Goal: Download file/media

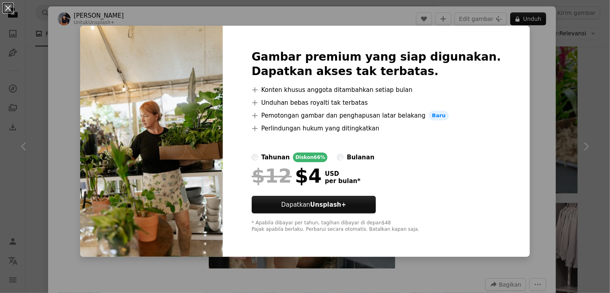
scroll to position [1724, 0]
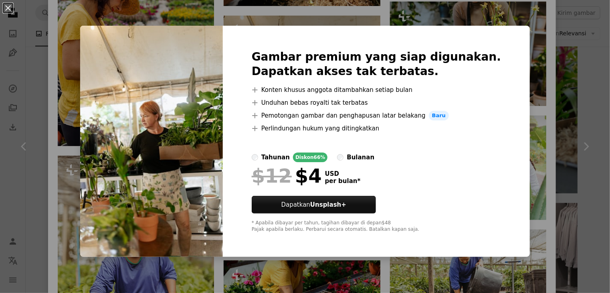
click at [549, 23] on div "An X shape Gambar premium yang siap digunakan. Dapatkan akses tak terbatas. A p…" at bounding box center [305, 146] width 610 height 293
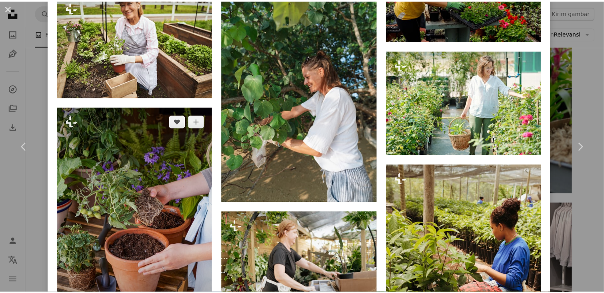
scroll to position [2245, 0]
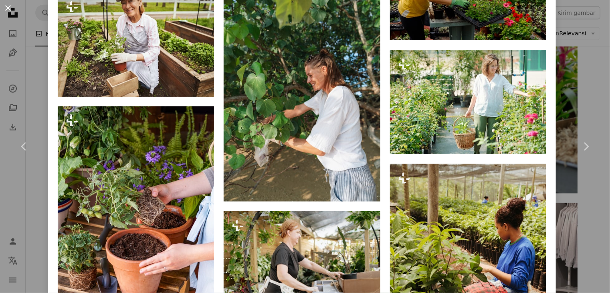
click at [5, 11] on button "An X shape" at bounding box center [8, 8] width 10 height 10
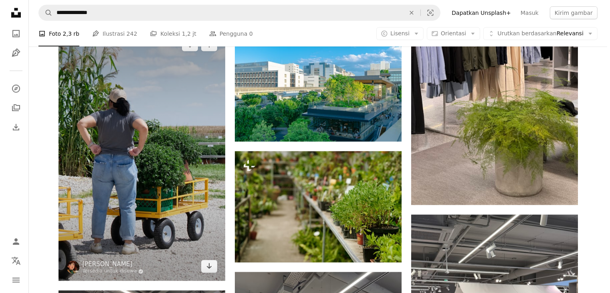
scroll to position [642, 0]
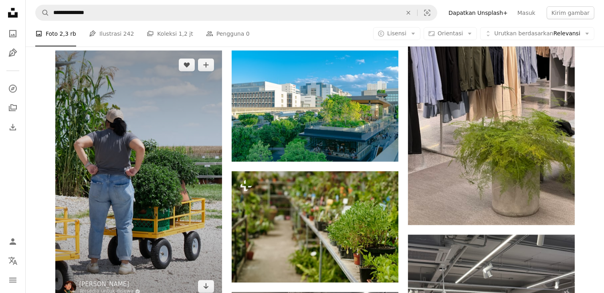
click at [146, 93] on img at bounding box center [138, 176] width 167 height 250
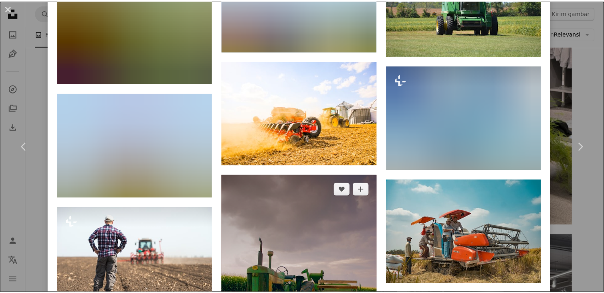
scroll to position [1283, 0]
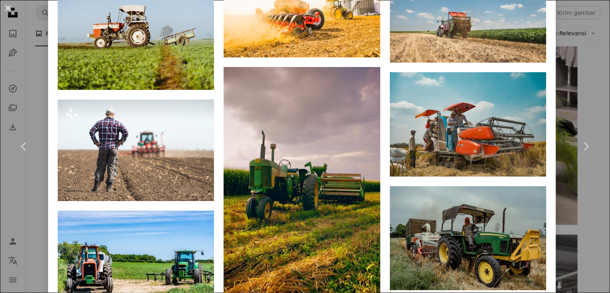
click at [8, 11] on button "An X shape" at bounding box center [8, 8] width 10 height 10
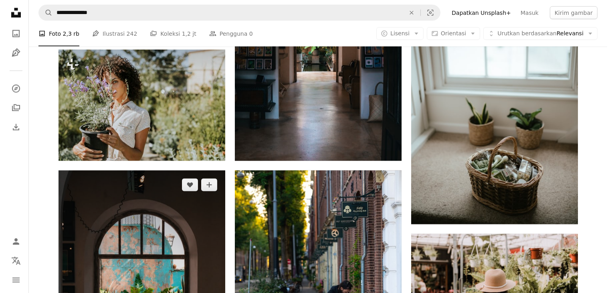
scroll to position [1163, 0]
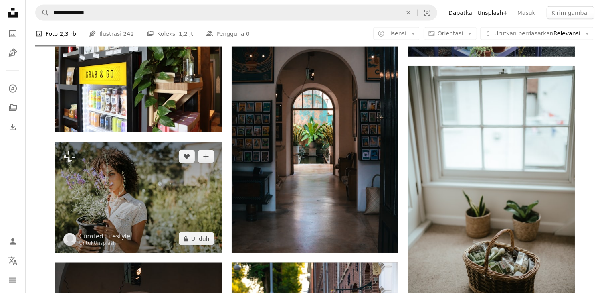
click at [106, 174] on img at bounding box center [138, 197] width 167 height 111
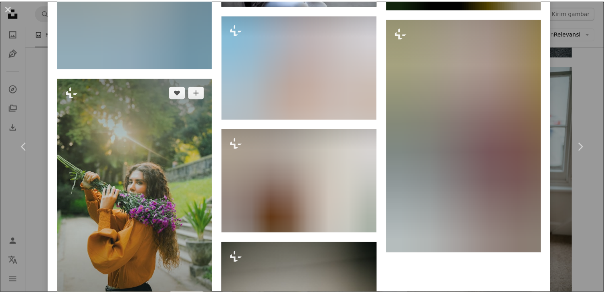
scroll to position [6925, 0]
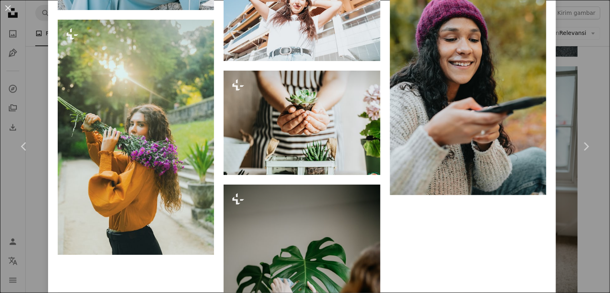
drag, startPoint x: 11, startPoint y: 10, endPoint x: 15, endPoint y: 10, distance: 4.4
click at [11, 10] on button "An X shape" at bounding box center [8, 8] width 10 height 10
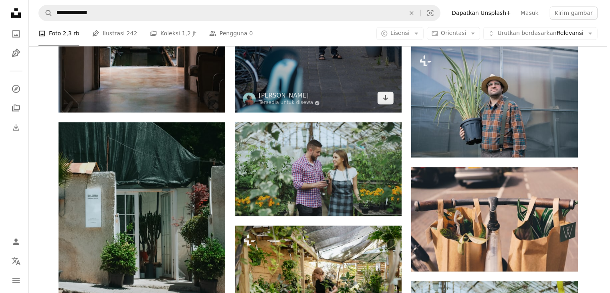
scroll to position [1564, 0]
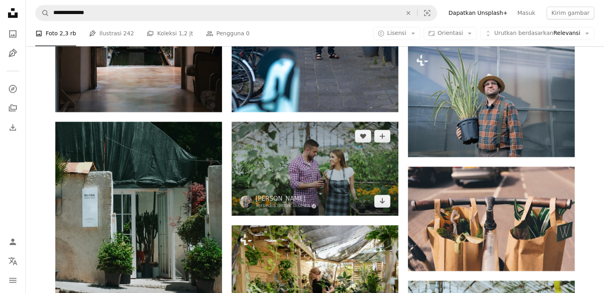
click at [263, 160] on img at bounding box center [315, 168] width 167 height 94
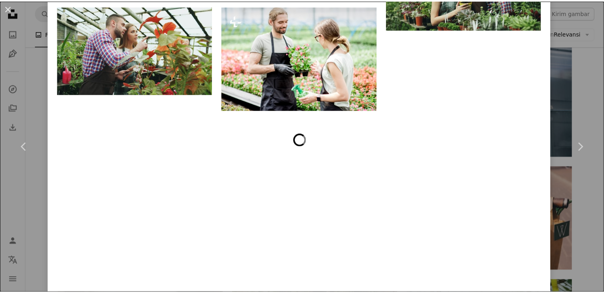
scroll to position [1971, 0]
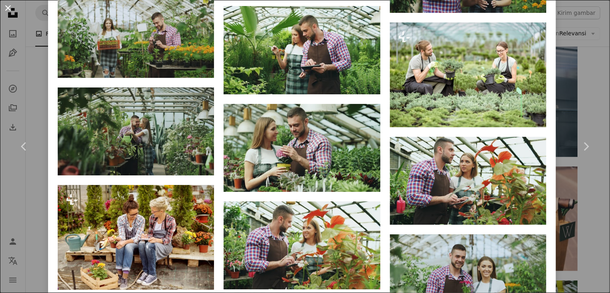
click at [6, 8] on button "An X shape" at bounding box center [8, 8] width 10 height 10
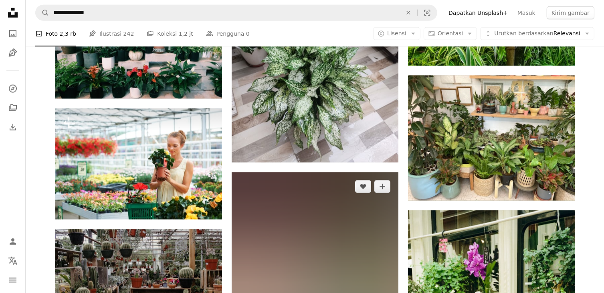
scroll to position [7338, 0]
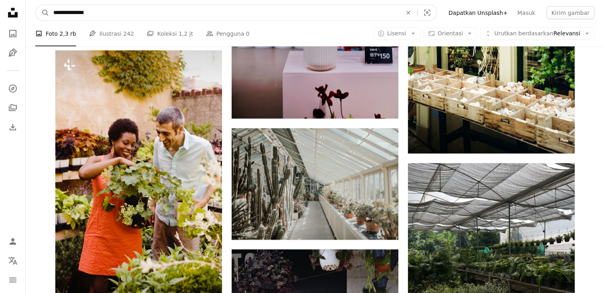
click at [358, 13] on input "**********" at bounding box center [224, 12] width 350 height 15
type input "*"
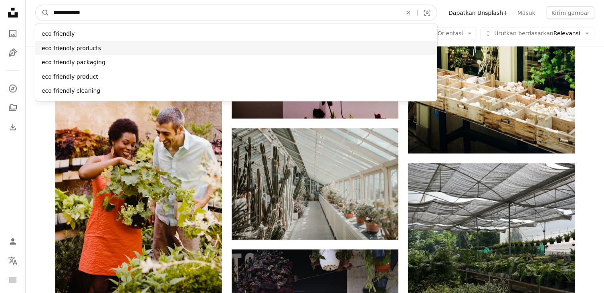
type input "**********"
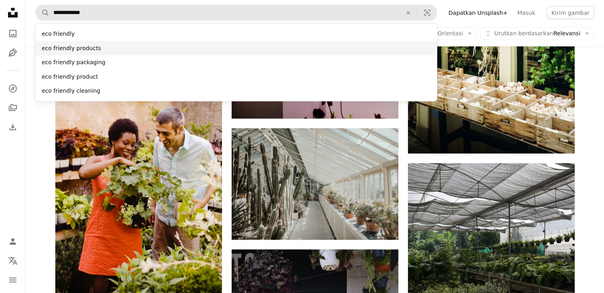
click at [310, 50] on div "eco friendly products" at bounding box center [236, 48] width 402 height 14
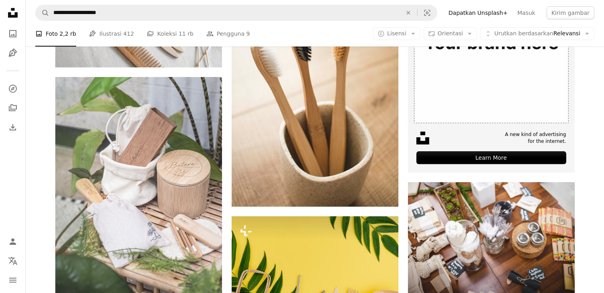
scroll to position [241, 0]
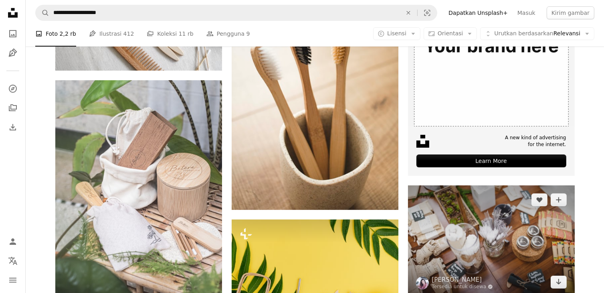
click at [439, 243] on img at bounding box center [491, 240] width 167 height 111
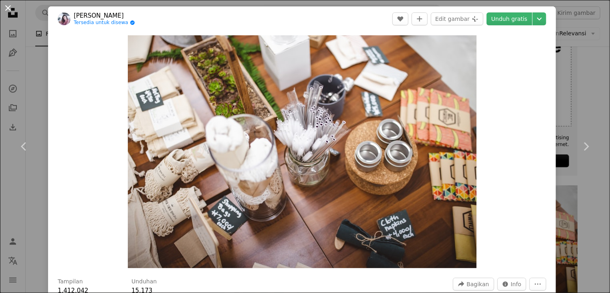
click at [5, 10] on button "An X shape" at bounding box center [8, 8] width 10 height 10
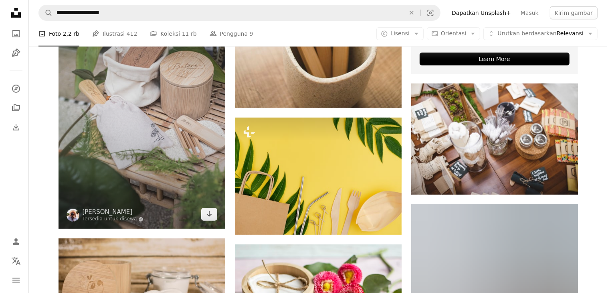
scroll to position [401, 0]
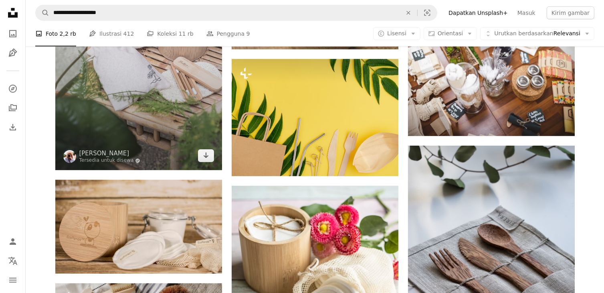
click at [139, 62] on img at bounding box center [138, 45] width 167 height 250
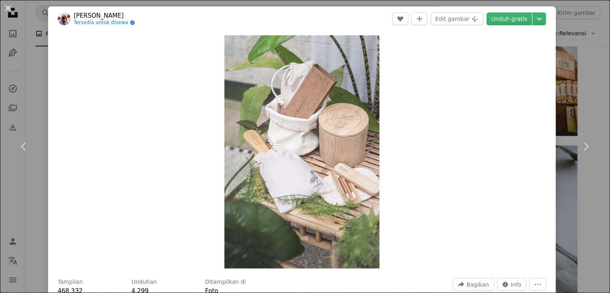
click at [12, 3] on button "An X shape" at bounding box center [8, 8] width 10 height 10
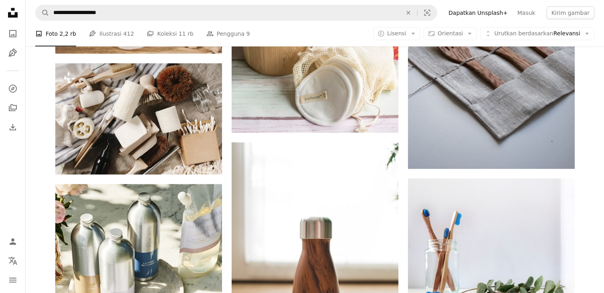
scroll to position [682, 0]
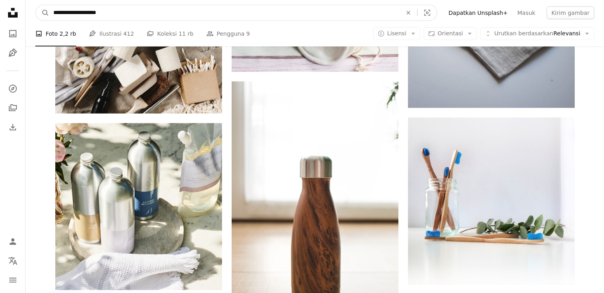
click at [147, 15] on input "**********" at bounding box center [224, 12] width 350 height 15
click at [88, 14] on input "**********" at bounding box center [224, 12] width 350 height 15
click at [83, 12] on input "**********" at bounding box center [224, 12] width 350 height 15
type input "**********"
click button "A magnifying glass" at bounding box center [43, 12] width 14 height 15
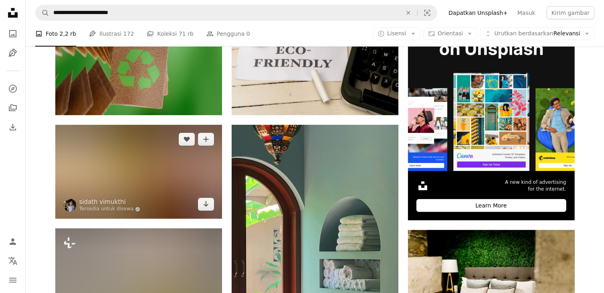
scroll to position [200, 0]
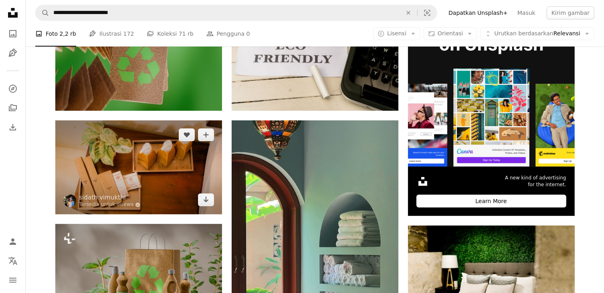
click at [175, 172] on img at bounding box center [138, 167] width 167 height 94
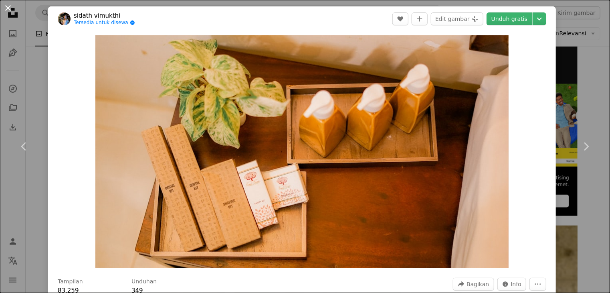
click at [8, 4] on button "An X shape" at bounding box center [8, 8] width 10 height 10
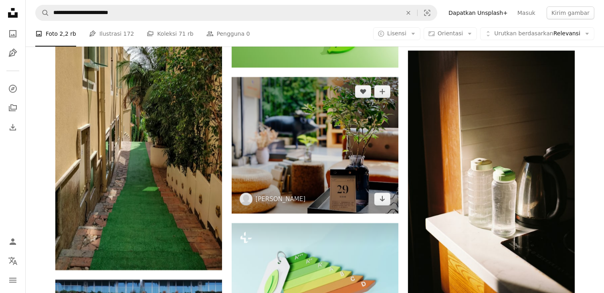
scroll to position [2967, 0]
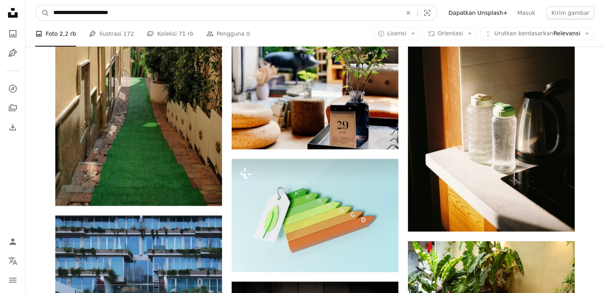
click at [97, 12] on input "**********" at bounding box center [224, 12] width 350 height 15
click at [96, 12] on input "**********" at bounding box center [224, 12] width 350 height 15
click at [104, 10] on input "**********" at bounding box center [224, 12] width 350 height 15
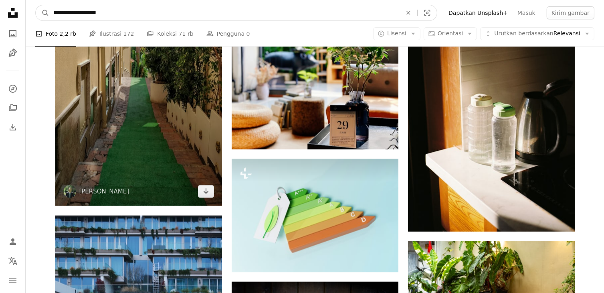
type input "**********"
click at [36, 5] on button "A magnifying glass" at bounding box center [43, 12] width 14 height 15
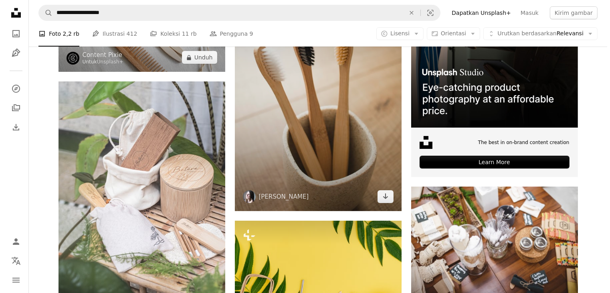
scroll to position [241, 0]
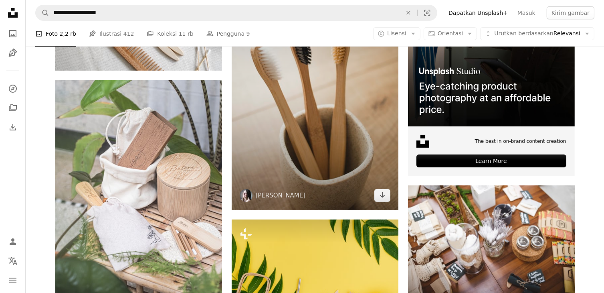
click at [304, 155] on img at bounding box center [315, 85] width 167 height 250
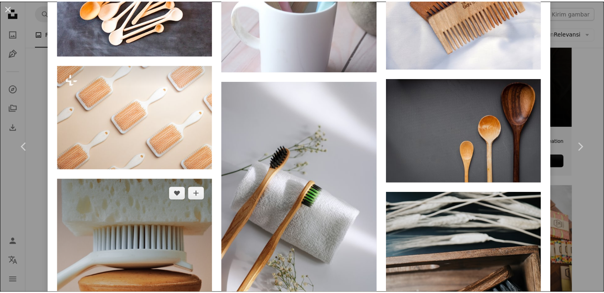
scroll to position [2932, 0]
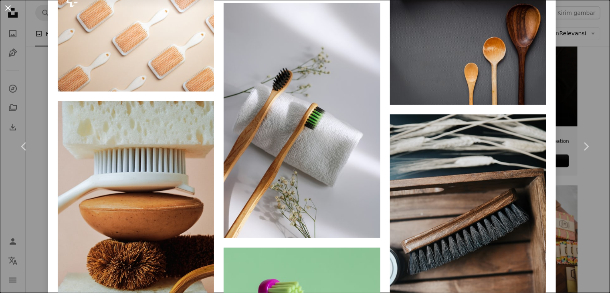
click at [10, 12] on button "An X shape" at bounding box center [8, 8] width 10 height 10
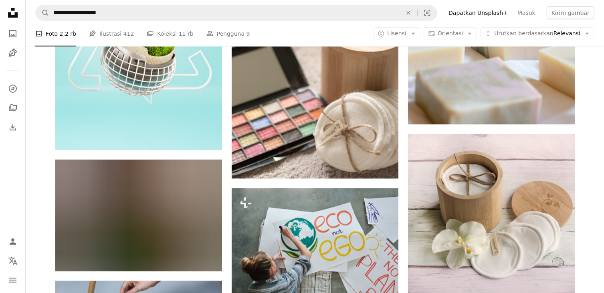
scroll to position [3569, 0]
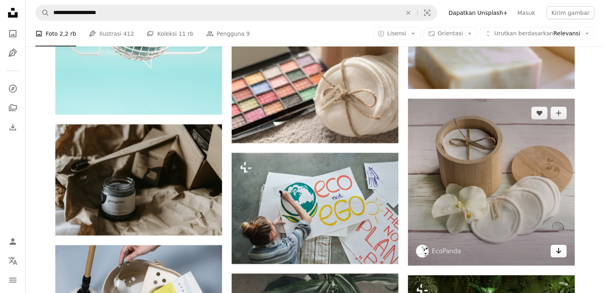
click at [555, 256] on link "Arrow pointing down" at bounding box center [559, 251] width 16 height 13
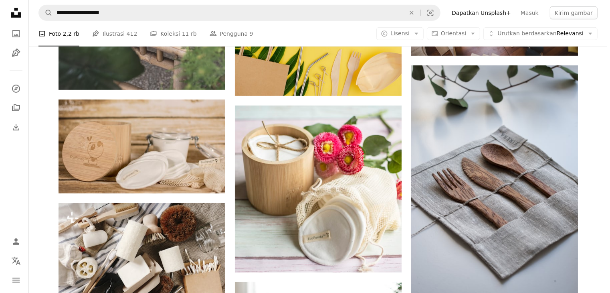
scroll to position [321, 0]
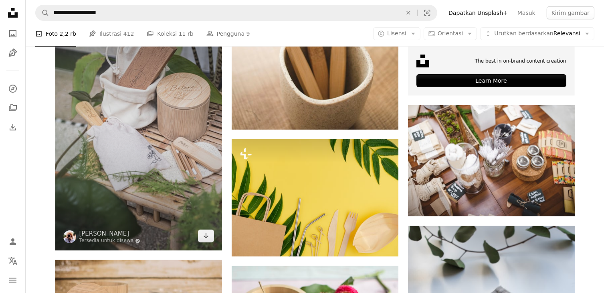
click at [89, 99] on img at bounding box center [138, 125] width 167 height 250
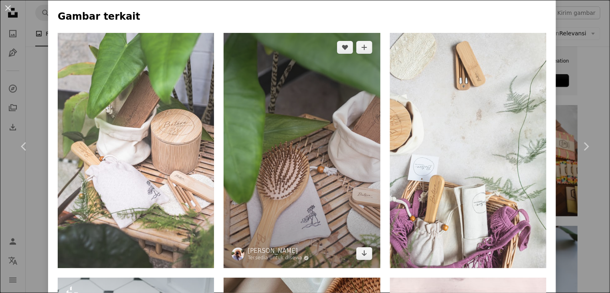
scroll to position [561, 0]
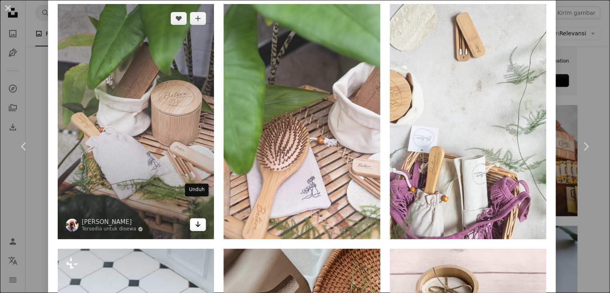
click at [200, 218] on link "Arrow pointing down" at bounding box center [198, 224] width 16 height 13
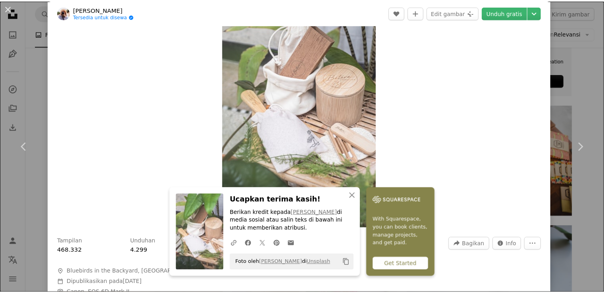
scroll to position [0, 0]
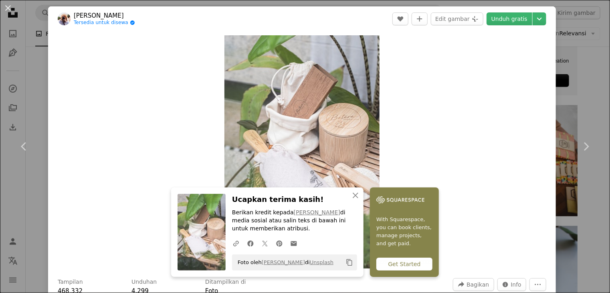
drag, startPoint x: 8, startPoint y: 4, endPoint x: 17, endPoint y: 0, distance: 10.2
click at [8, 4] on button "An X shape" at bounding box center [8, 8] width 10 height 10
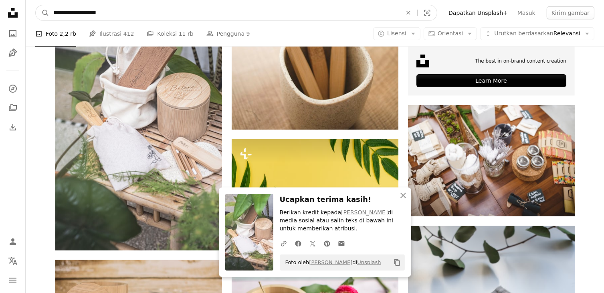
click at [113, 14] on input "**********" at bounding box center [224, 12] width 350 height 15
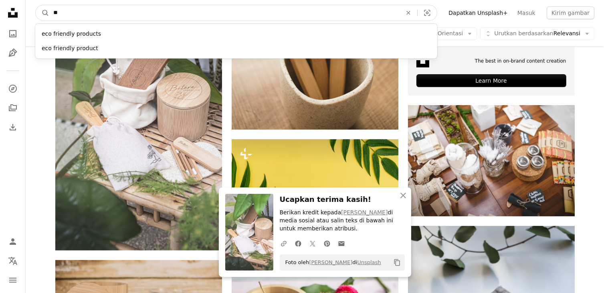
type input "*"
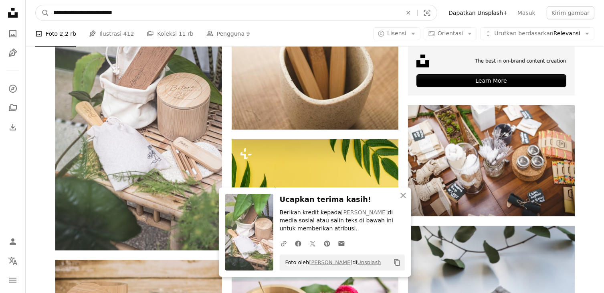
type input "**********"
click button "A magnifying glass" at bounding box center [43, 12] width 14 height 15
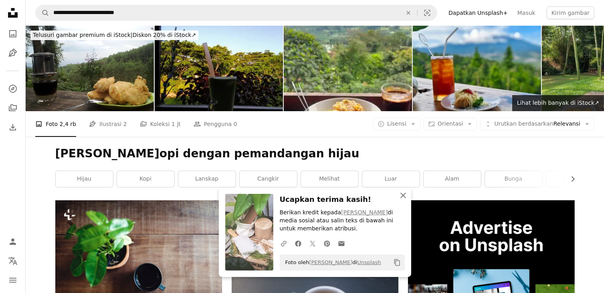
click at [404, 197] on icon "An X shape" at bounding box center [404, 195] width 10 height 10
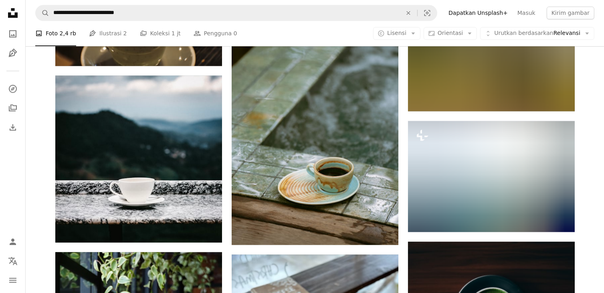
scroll to position [4892, 0]
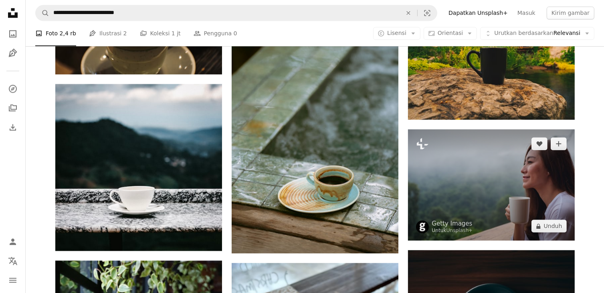
click at [516, 188] on img at bounding box center [491, 184] width 167 height 111
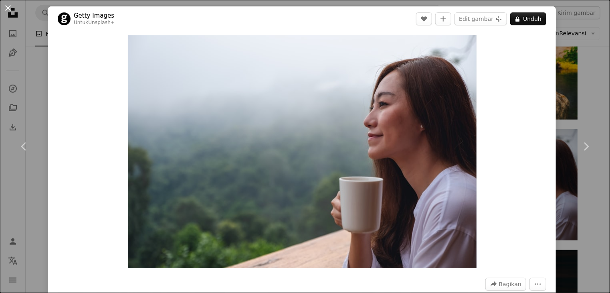
click at [9, 10] on button "An X shape" at bounding box center [8, 8] width 10 height 10
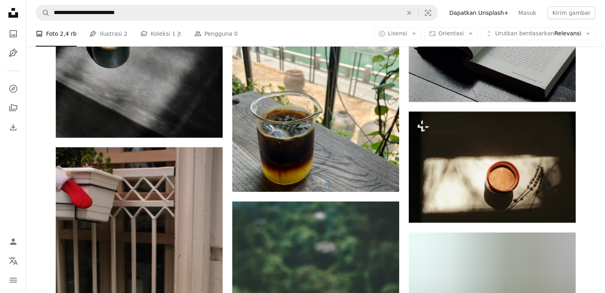
scroll to position [5734, 0]
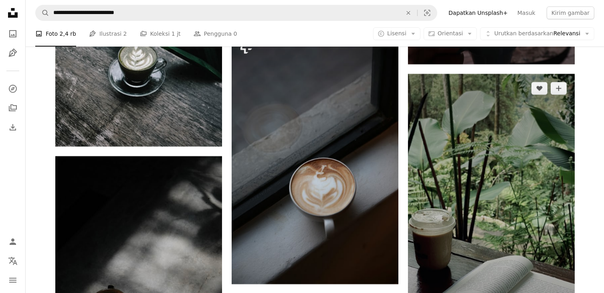
click at [443, 175] on img at bounding box center [491, 222] width 167 height 297
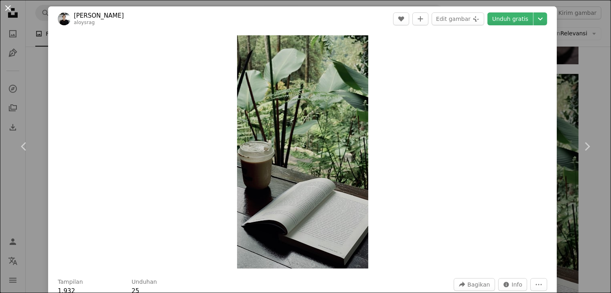
click at [5, 7] on button "An X shape" at bounding box center [8, 8] width 10 height 10
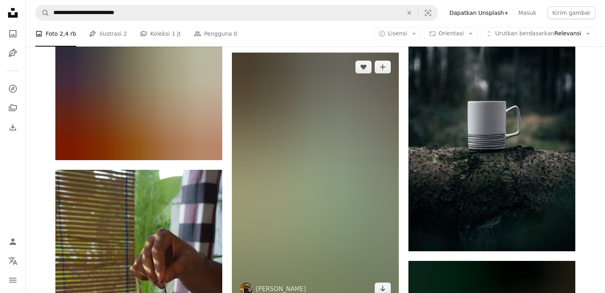
scroll to position [13833, 0]
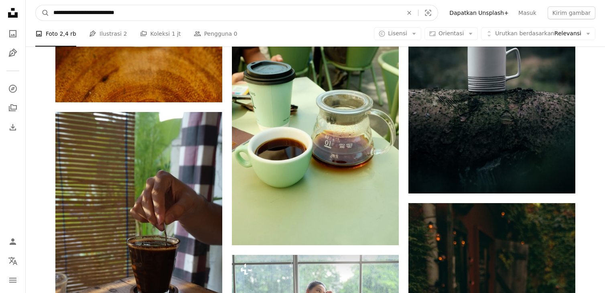
click at [418, 7] on button "An X shape" at bounding box center [409, 12] width 18 height 15
type input "**********"
click button "A magnifying glass" at bounding box center [43, 12] width 14 height 15
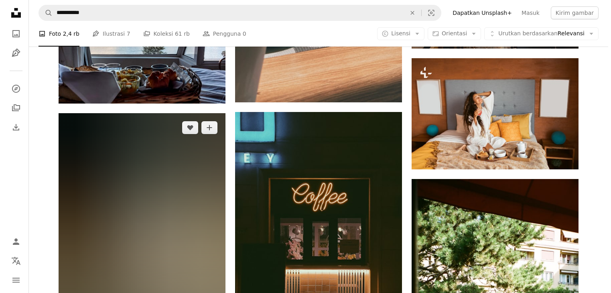
scroll to position [882, 0]
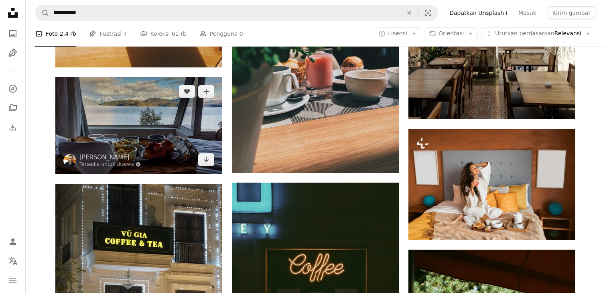
click at [147, 114] on img at bounding box center [138, 125] width 167 height 97
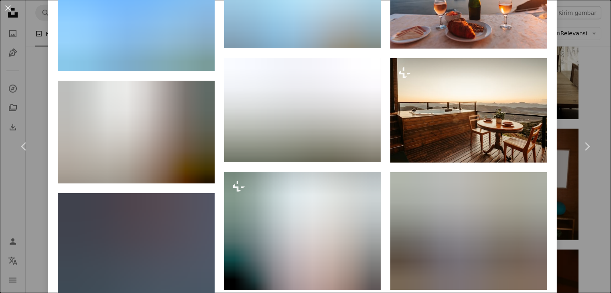
scroll to position [3968, 0]
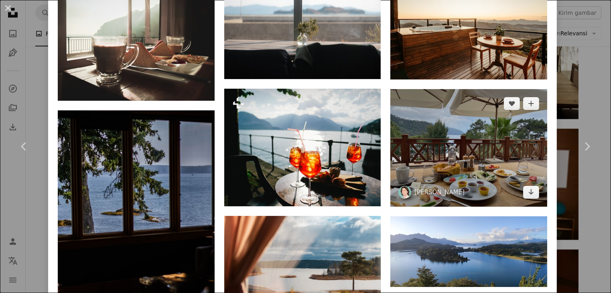
click at [435, 132] on img at bounding box center [468, 147] width 157 height 117
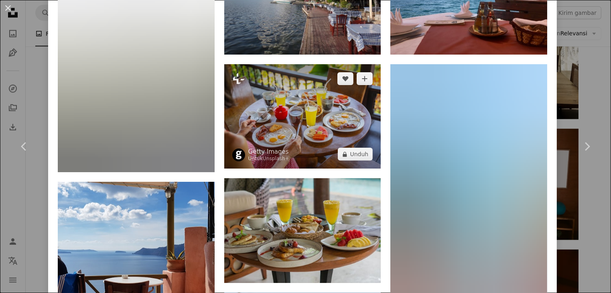
scroll to position [722, 0]
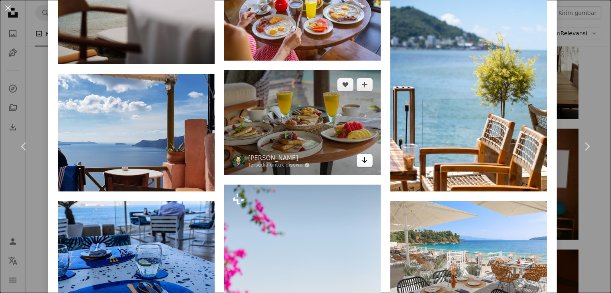
click at [361, 155] on icon "Arrow pointing down" at bounding box center [364, 160] width 6 height 10
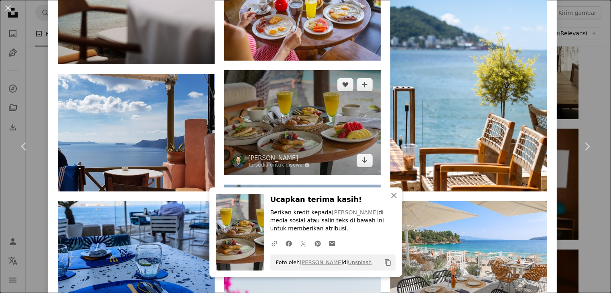
click at [326, 121] on img at bounding box center [302, 122] width 157 height 104
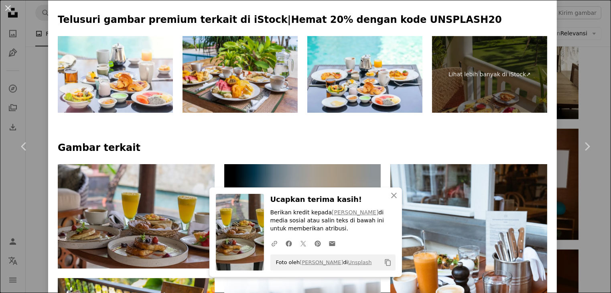
scroll to position [481, 0]
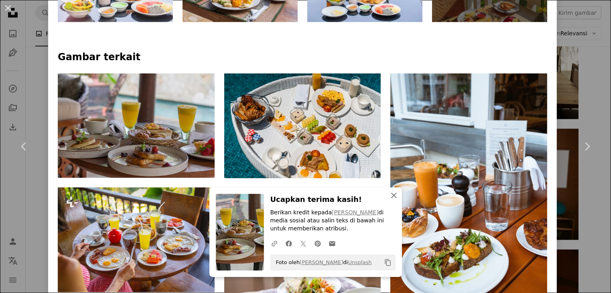
click at [386, 191] on button "An X shape Tutup" at bounding box center [394, 195] width 16 height 16
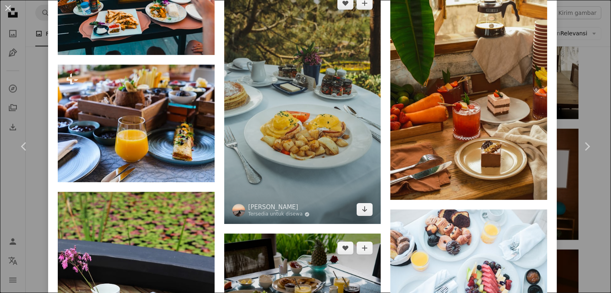
scroll to position [1042, 0]
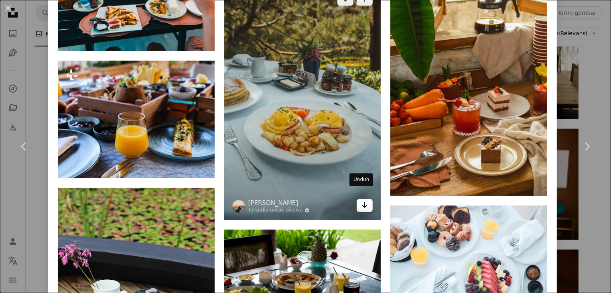
click at [361, 200] on icon "Arrow pointing down" at bounding box center [364, 205] width 6 height 10
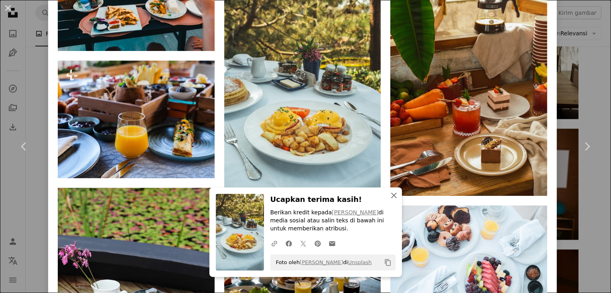
click at [389, 198] on icon "An X shape" at bounding box center [394, 195] width 10 height 10
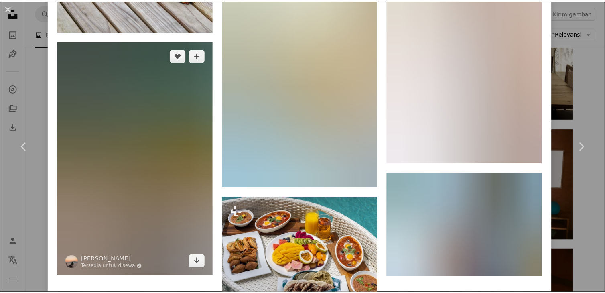
scroll to position [1499, 0]
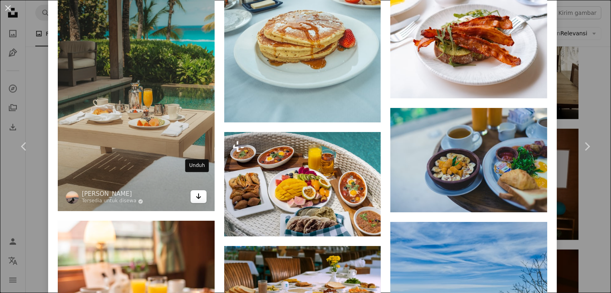
click at [197, 191] on icon "Arrow pointing down" at bounding box center [198, 196] width 6 height 10
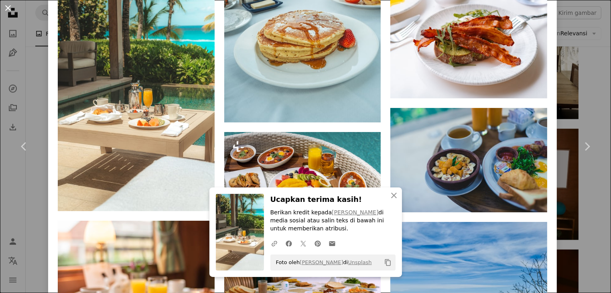
click at [4, 6] on button "An X shape" at bounding box center [8, 8] width 10 height 10
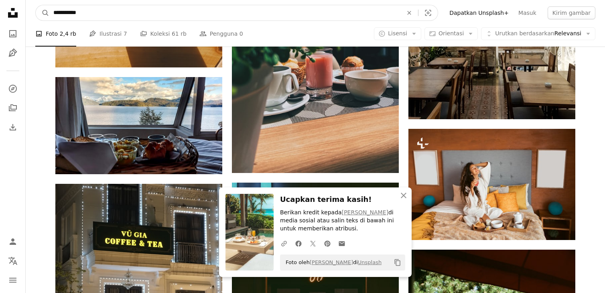
click at [179, 16] on input "**********" at bounding box center [224, 12] width 351 height 15
type input "*"
type input "****"
click button "A magnifying glass" at bounding box center [43, 12] width 14 height 15
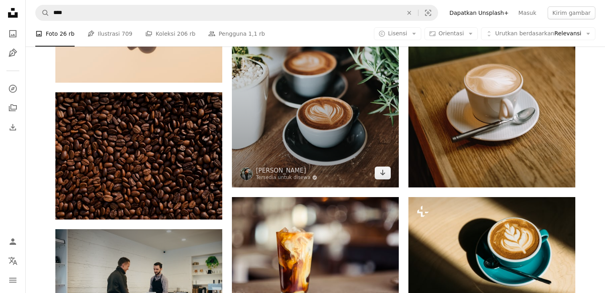
scroll to position [561, 0]
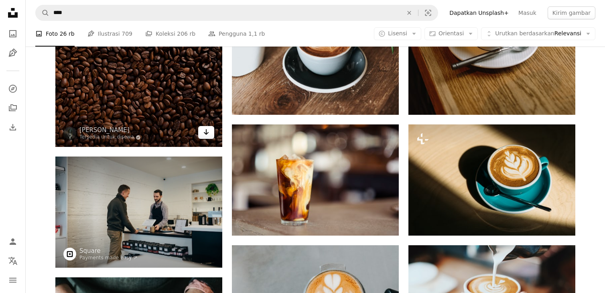
click at [202, 131] on link "Arrow pointing down" at bounding box center [206, 132] width 16 height 13
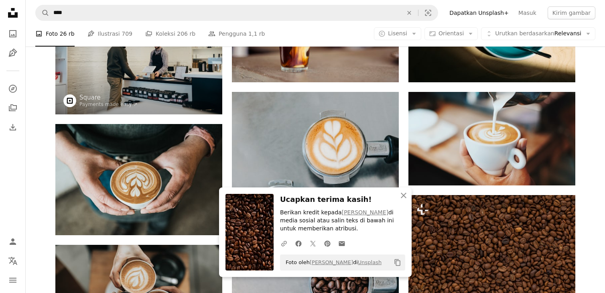
scroll to position [722, 0]
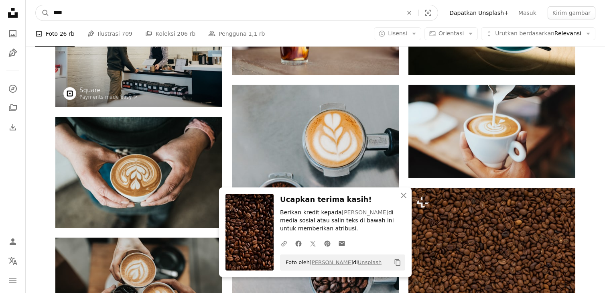
click at [260, 16] on input "****" at bounding box center [224, 12] width 351 height 15
type input "**********"
click button "A magnifying glass" at bounding box center [43, 12] width 14 height 15
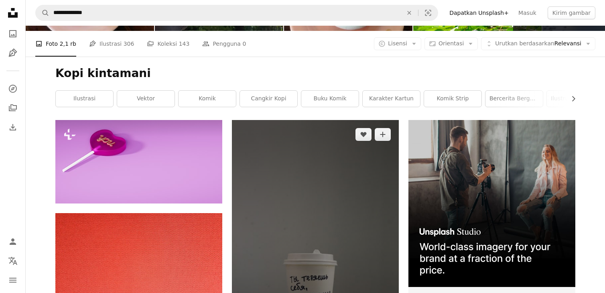
scroll to position [200, 0]
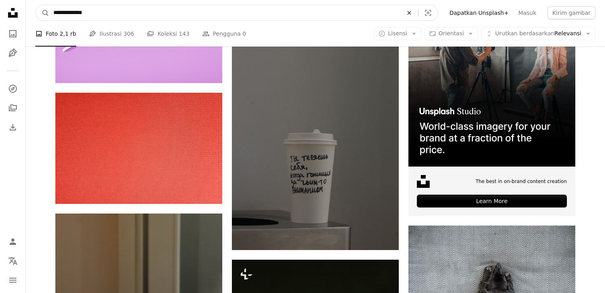
click at [418, 13] on icon "An X shape" at bounding box center [409, 13] width 18 height 6
type input "*********"
click button "A magnifying glass" at bounding box center [43, 12] width 14 height 15
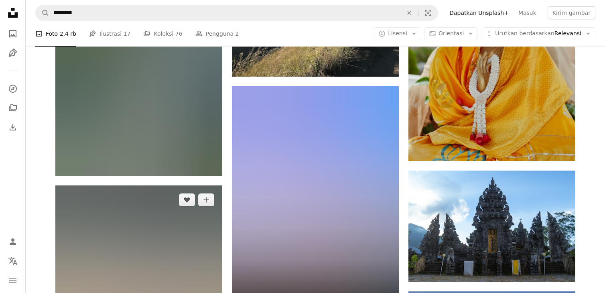
scroll to position [1323, 0]
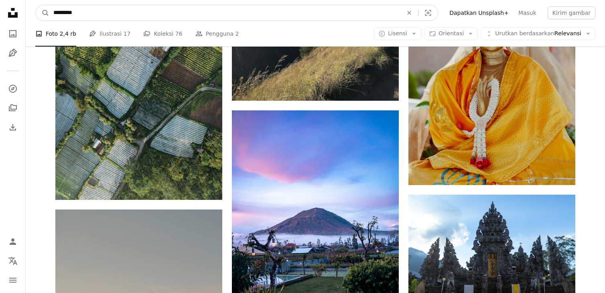
click at [375, 13] on input "*********" at bounding box center [224, 12] width 351 height 15
type input "*"
type input "**********"
click button "A magnifying glass" at bounding box center [43, 12] width 14 height 15
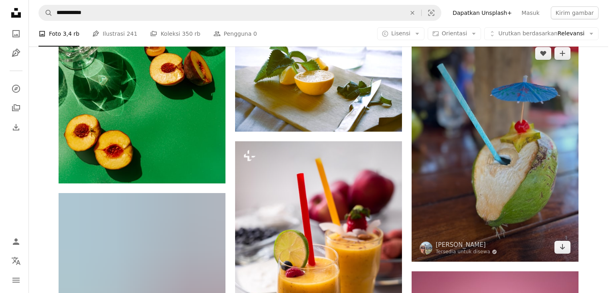
scroll to position [521, 0]
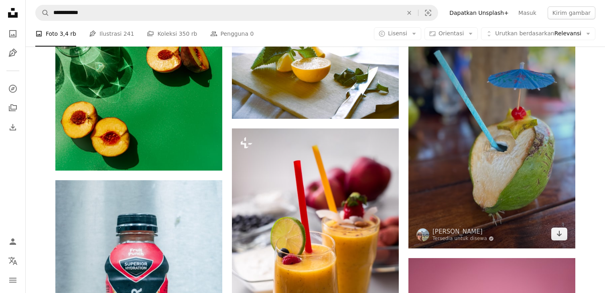
click at [467, 141] on img at bounding box center [491, 137] width 167 height 223
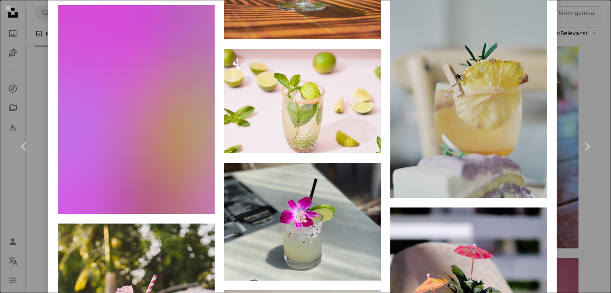
scroll to position [1644, 0]
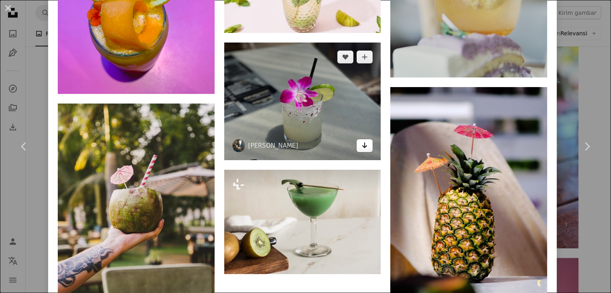
click at [365, 139] on link "Arrow pointing down" at bounding box center [364, 145] width 16 height 13
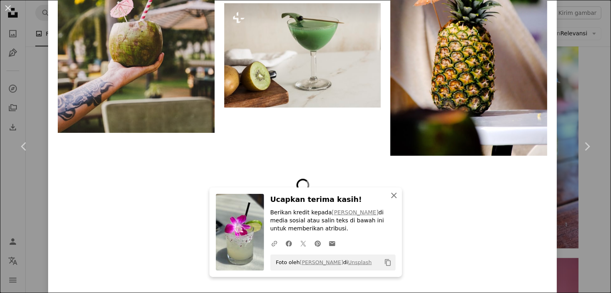
scroll to position [1847, 0]
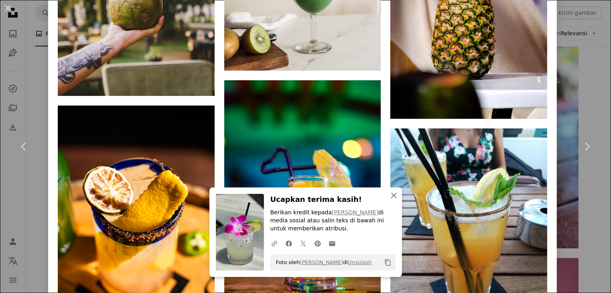
click at [391, 193] on icon "An X shape" at bounding box center [394, 195] width 10 height 10
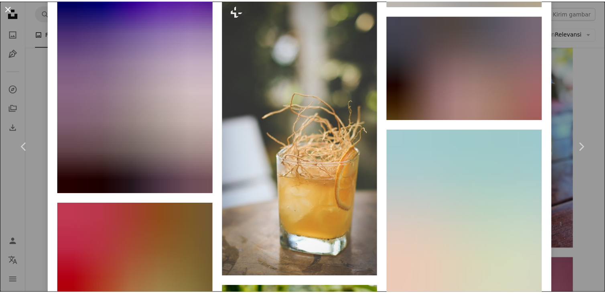
scroll to position [2569, 0]
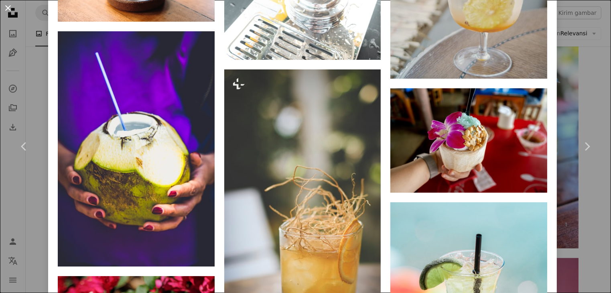
click at [6, 4] on button "An X shape" at bounding box center [8, 8] width 10 height 10
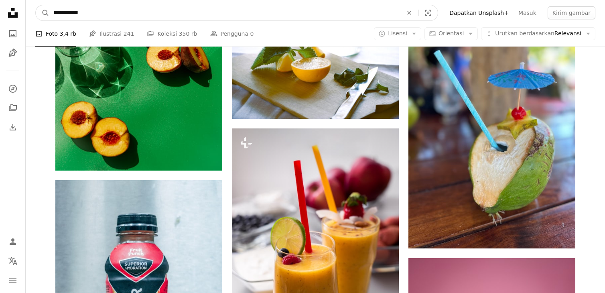
click at [160, 5] on input "**********" at bounding box center [224, 12] width 351 height 15
type input "*"
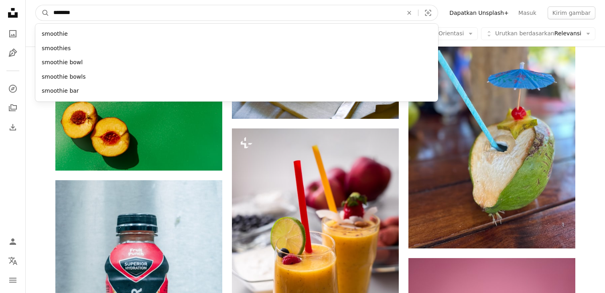
type input "*********"
click button "A magnifying glass" at bounding box center [43, 12] width 14 height 15
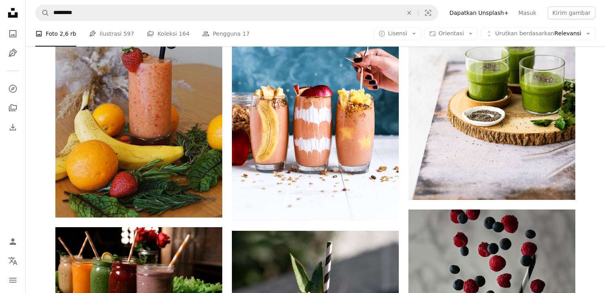
scroll to position [481, 0]
